Goal: Task Accomplishment & Management: Manage account settings

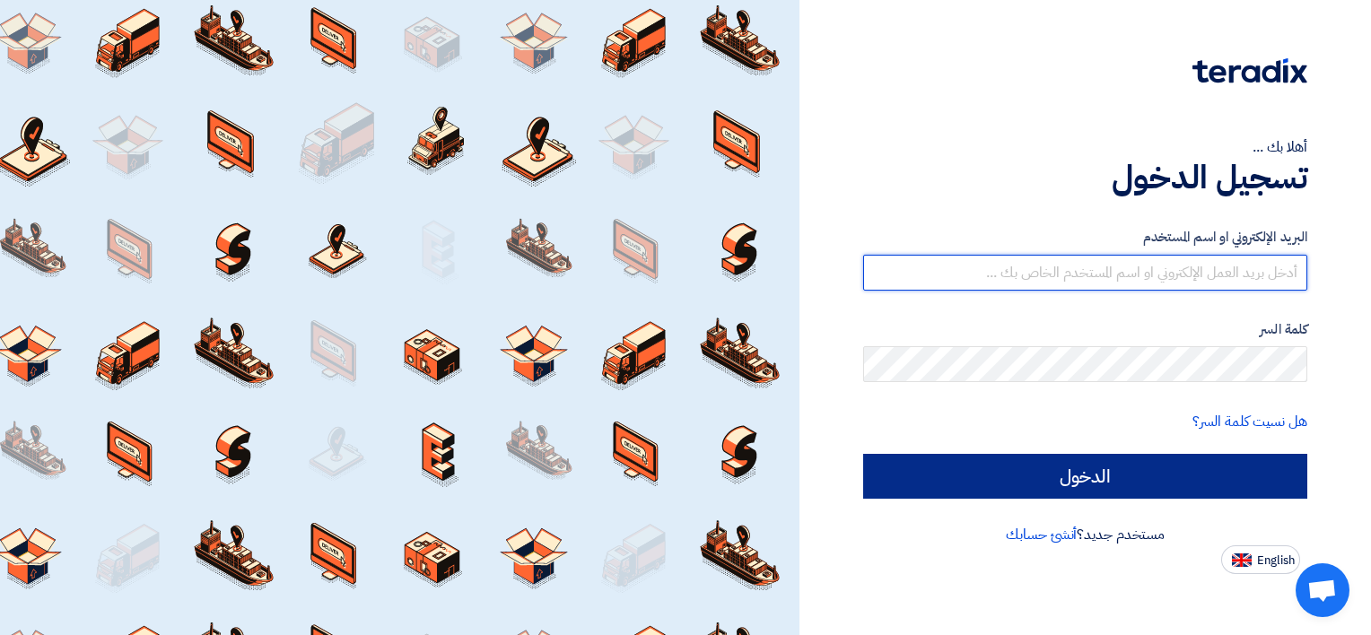
type input "[EMAIL_ADDRESS][DOMAIN_NAME]"
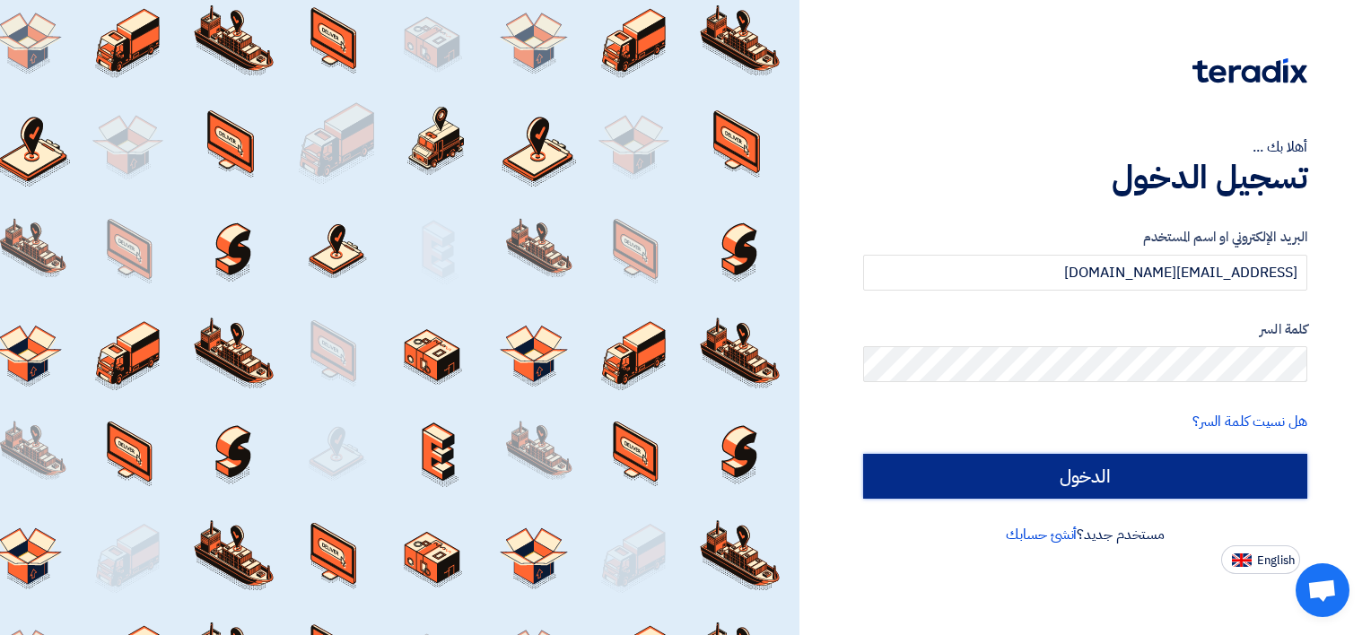
click at [1070, 477] on input "الدخول" at bounding box center [1085, 476] width 444 height 45
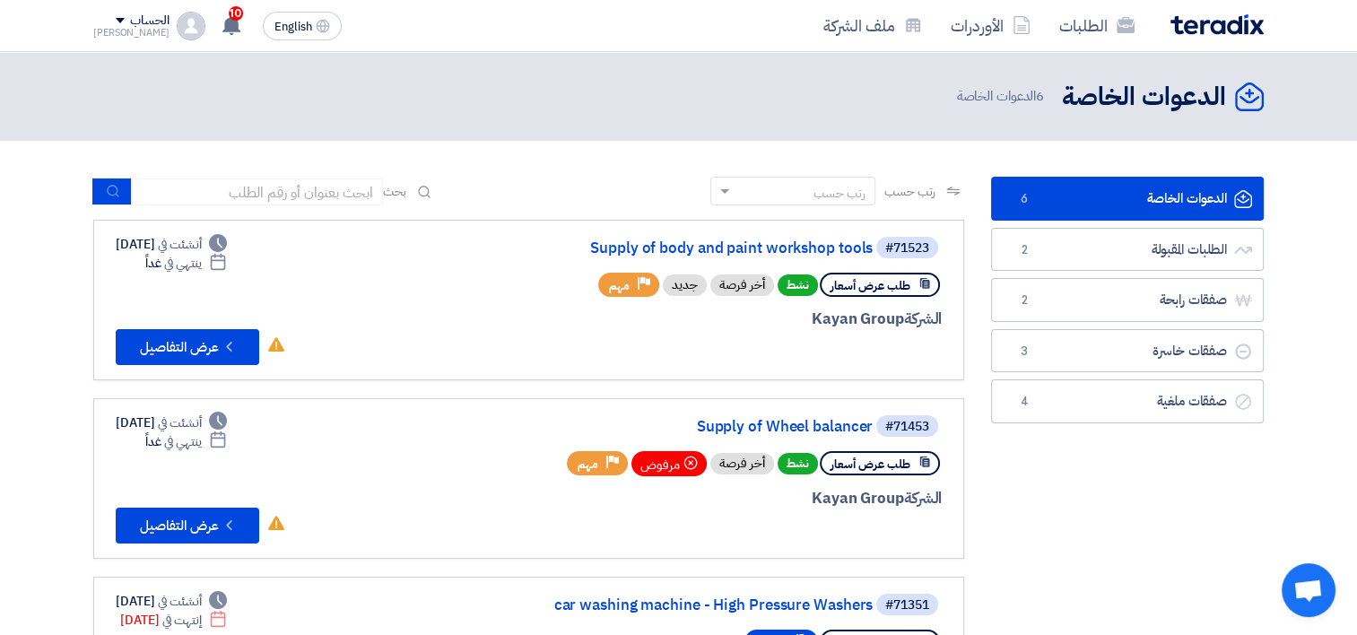
click at [1153, 191] on link "الدعوات الخاصة الدعوات الخاصة 6" at bounding box center [1127, 199] width 273 height 44
click at [1159, 247] on link "الطلبات المقبولة الطلبات المقبولة 2" at bounding box center [1127, 250] width 273 height 44
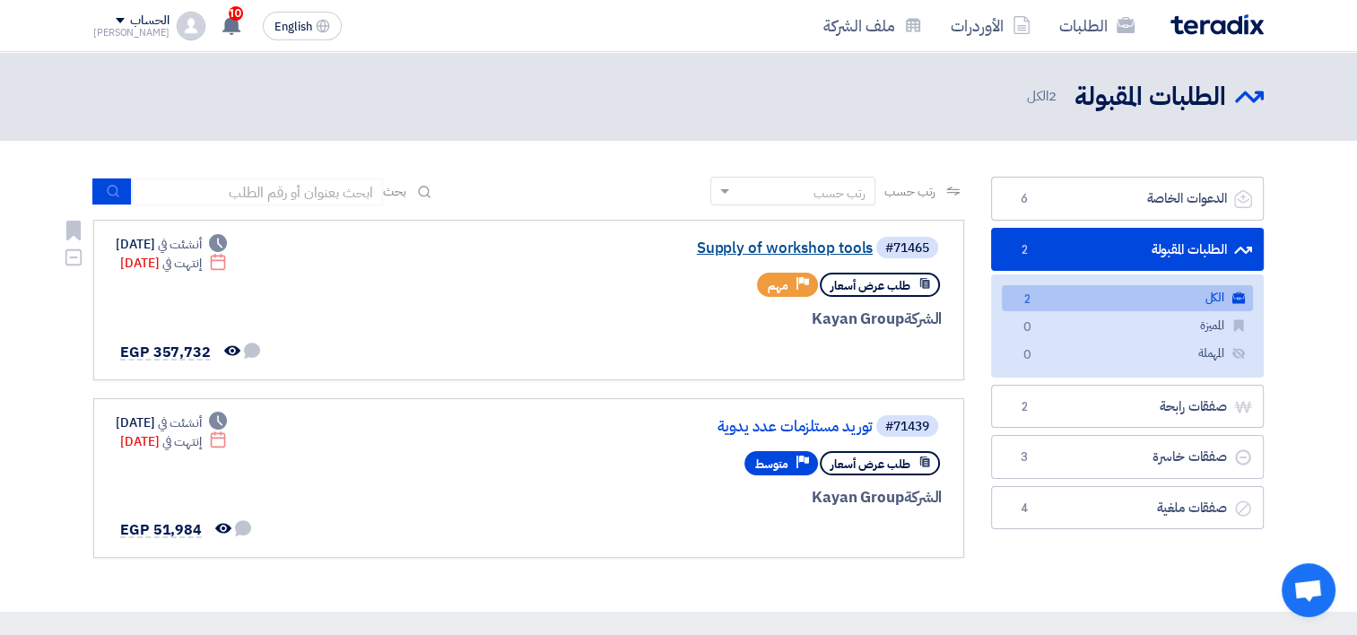
click at [818, 251] on link "Supply of workshop tools" at bounding box center [693, 248] width 359 height 16
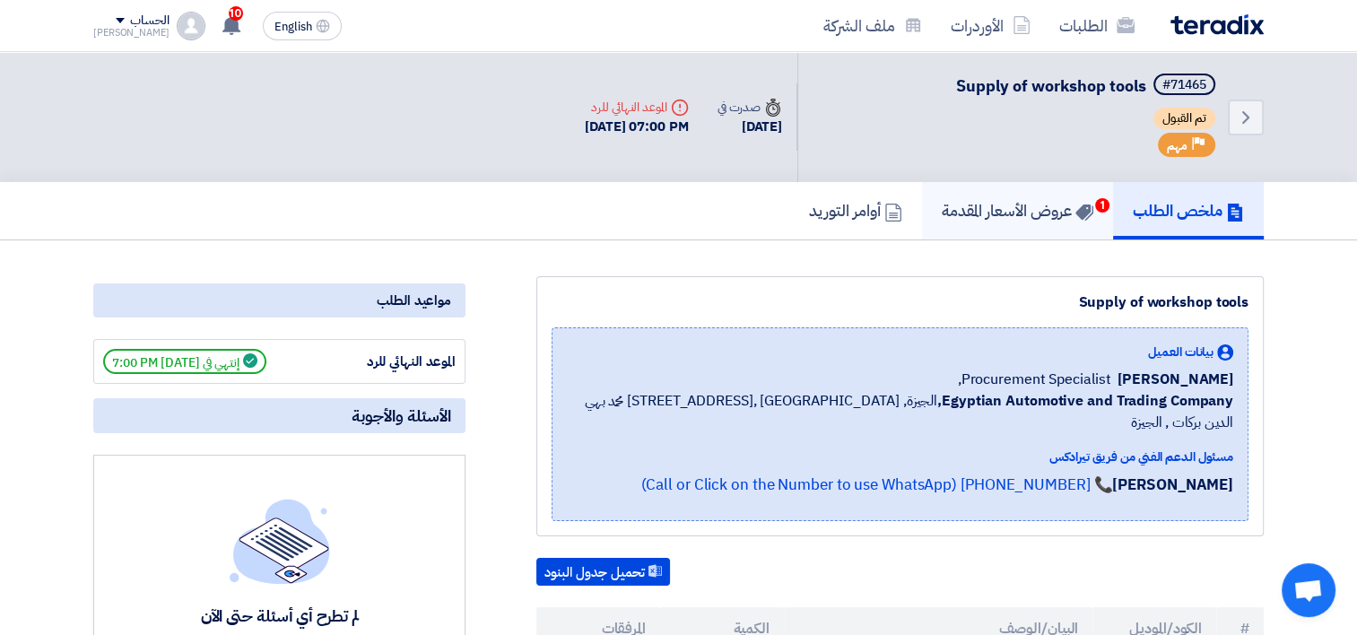
click at [1046, 201] on h5 "عروض الأسعار المقدمة 1" at bounding box center [1018, 210] width 152 height 21
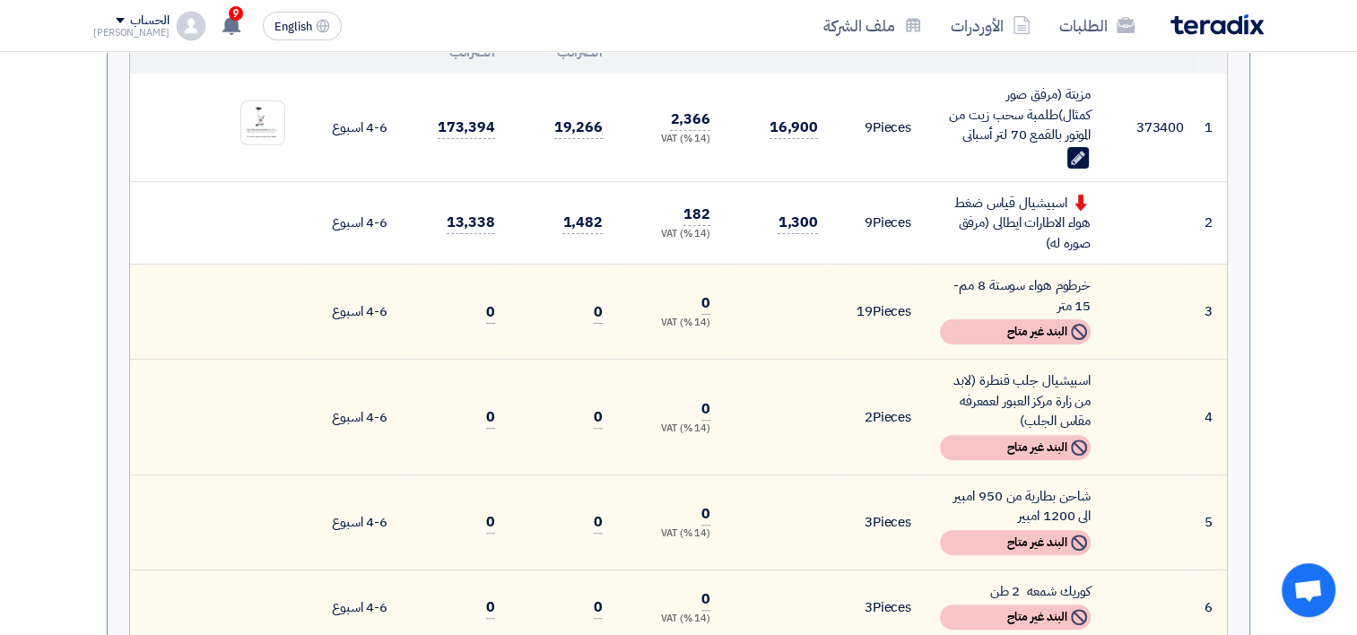
scroll to position [179, 0]
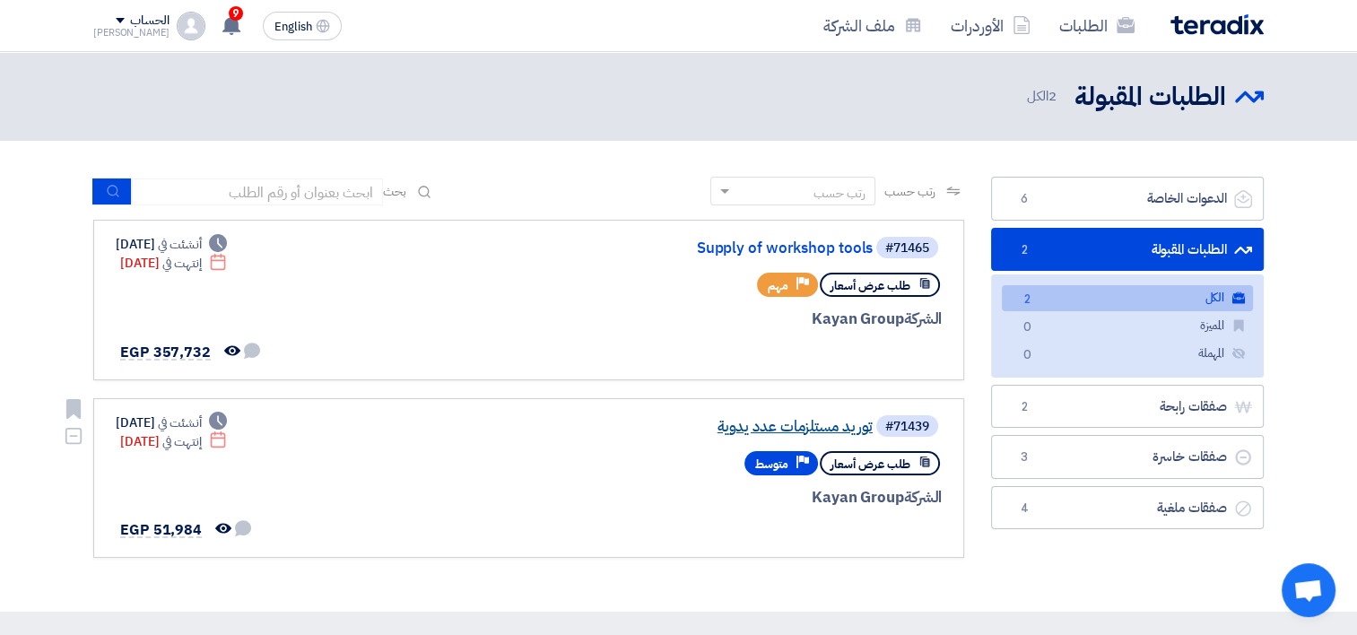
click at [802, 423] on link "توريد مستلزمات عدد يدوية" at bounding box center [693, 427] width 359 height 16
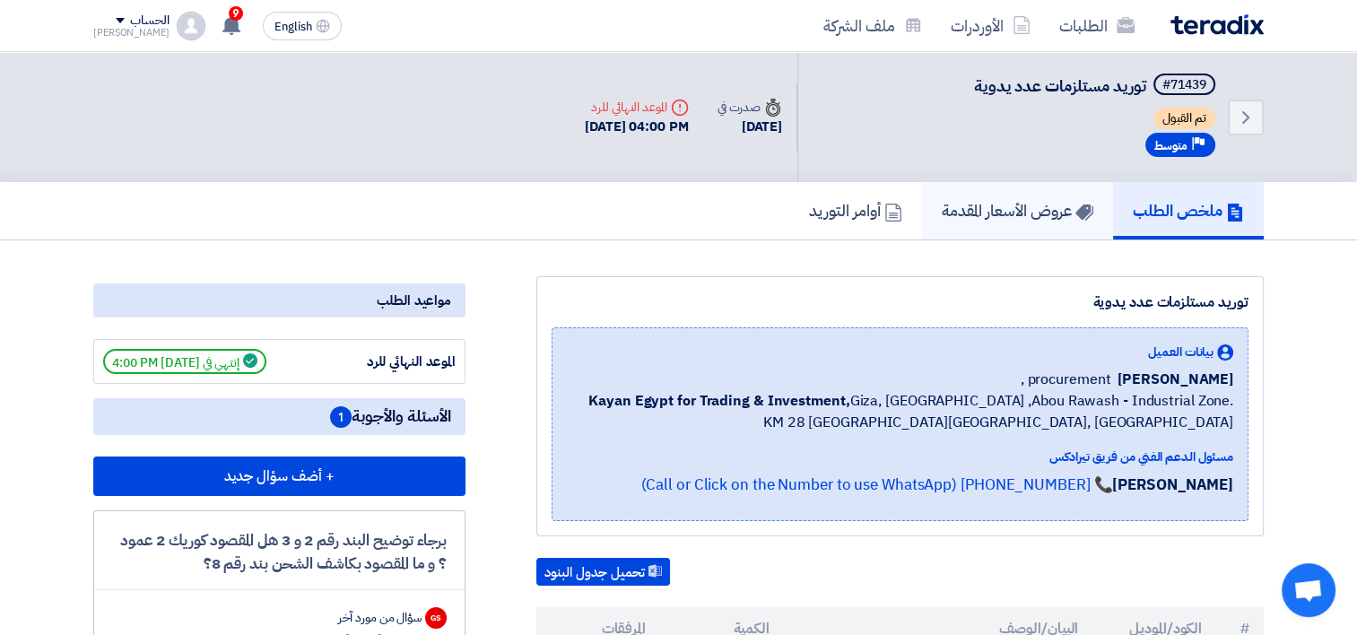
click at [972, 215] on h5 "عروض الأسعار المقدمة" at bounding box center [1018, 210] width 152 height 21
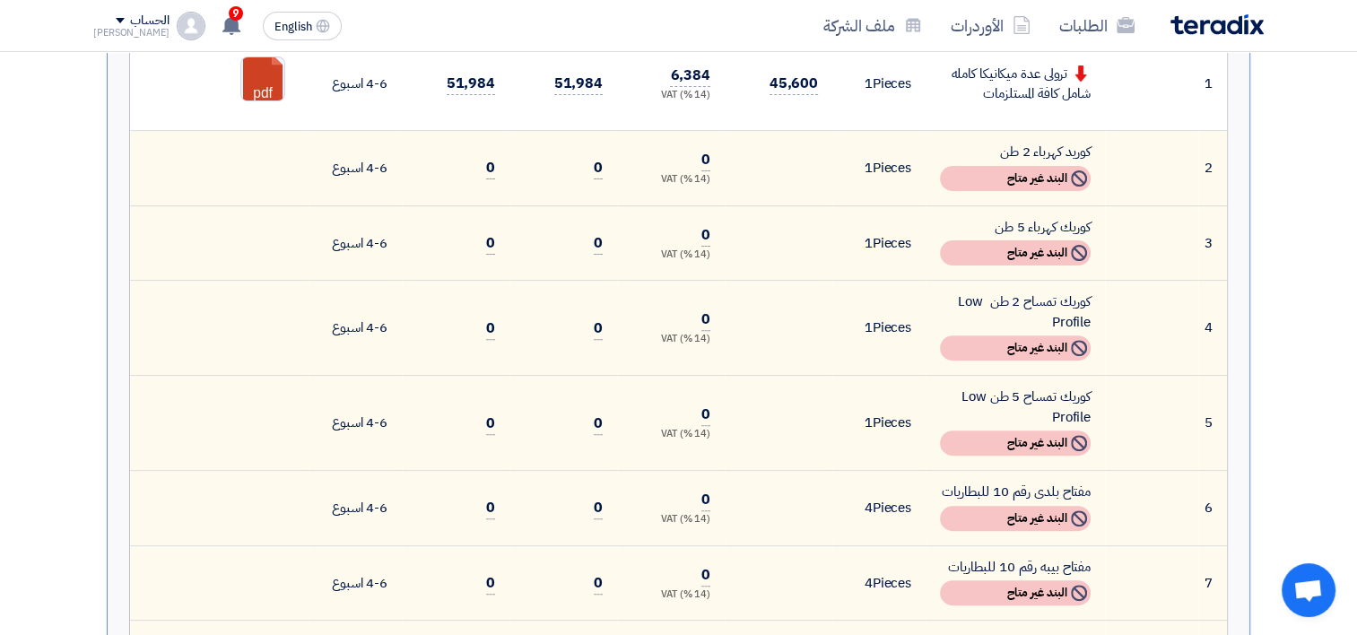
scroll to position [269, 0]
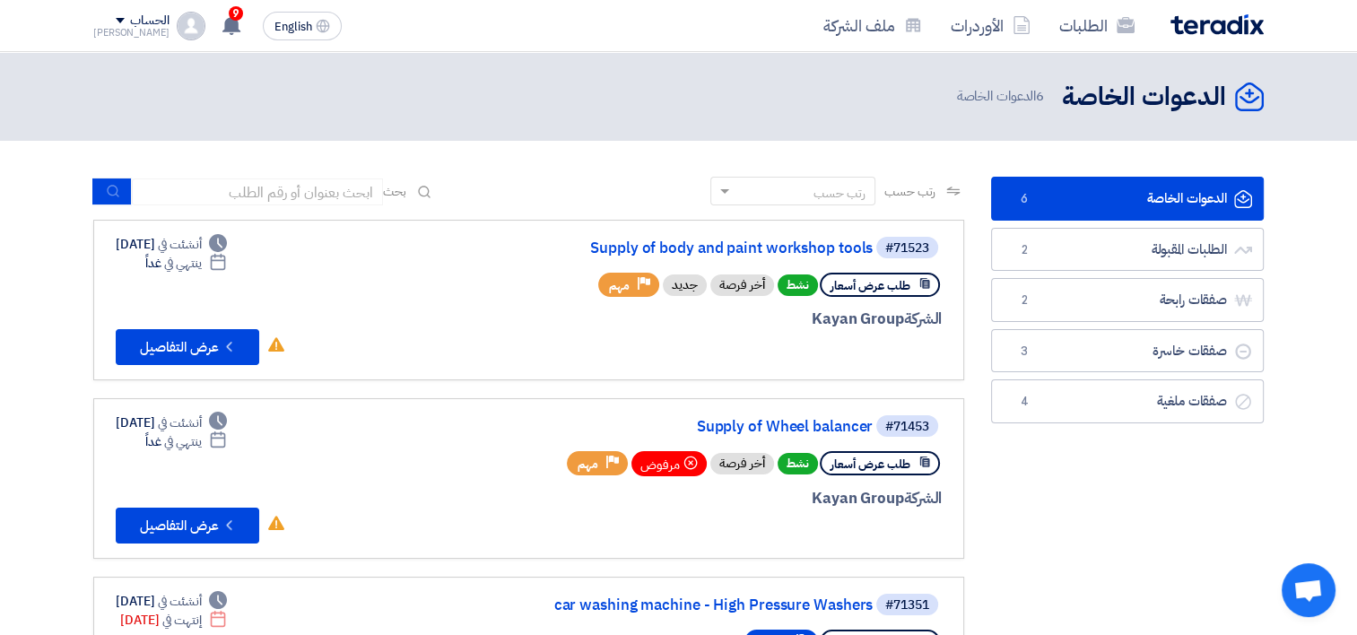
click at [1174, 200] on link "الدعوات الخاصة الدعوات الخاصة 6" at bounding box center [1127, 199] width 273 height 44
click at [771, 248] on link "Supply of body and paint workshop tools" at bounding box center [693, 248] width 359 height 16
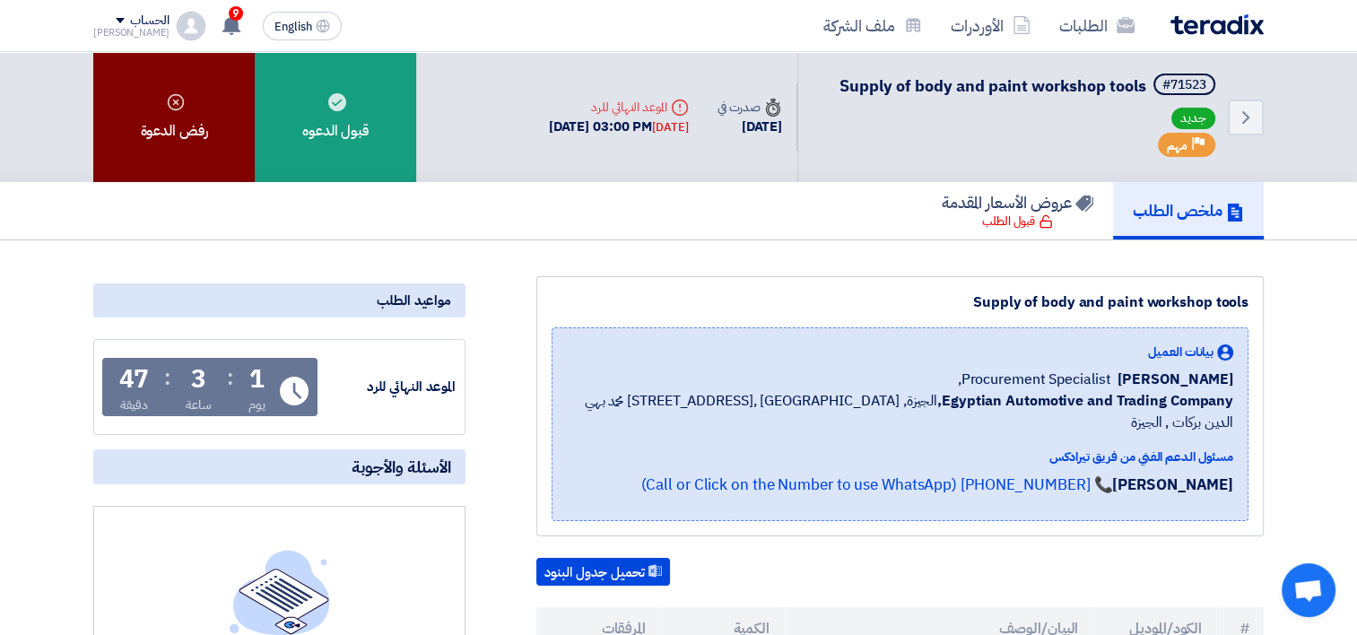
click at [151, 129] on div "رفض الدعوة" at bounding box center [173, 117] width 161 height 130
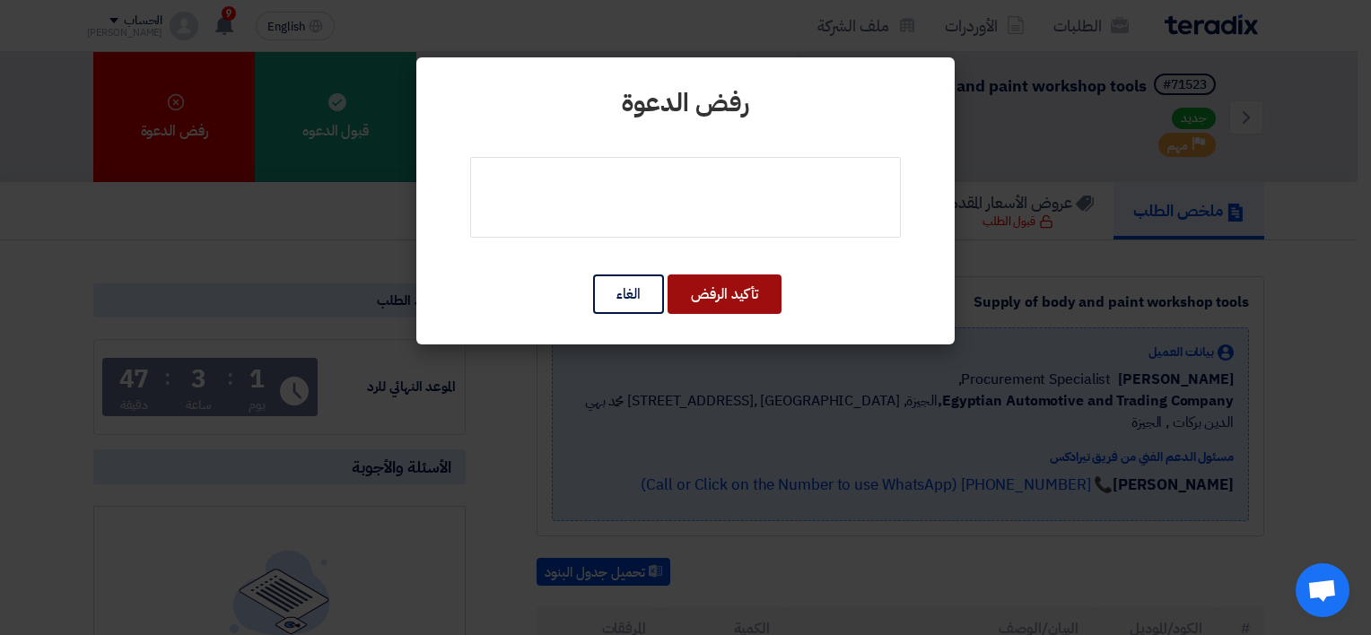
click at [736, 291] on button "تأكيد الرفض" at bounding box center [724, 293] width 114 height 39
